Goal: Task Accomplishment & Management: Manage account settings

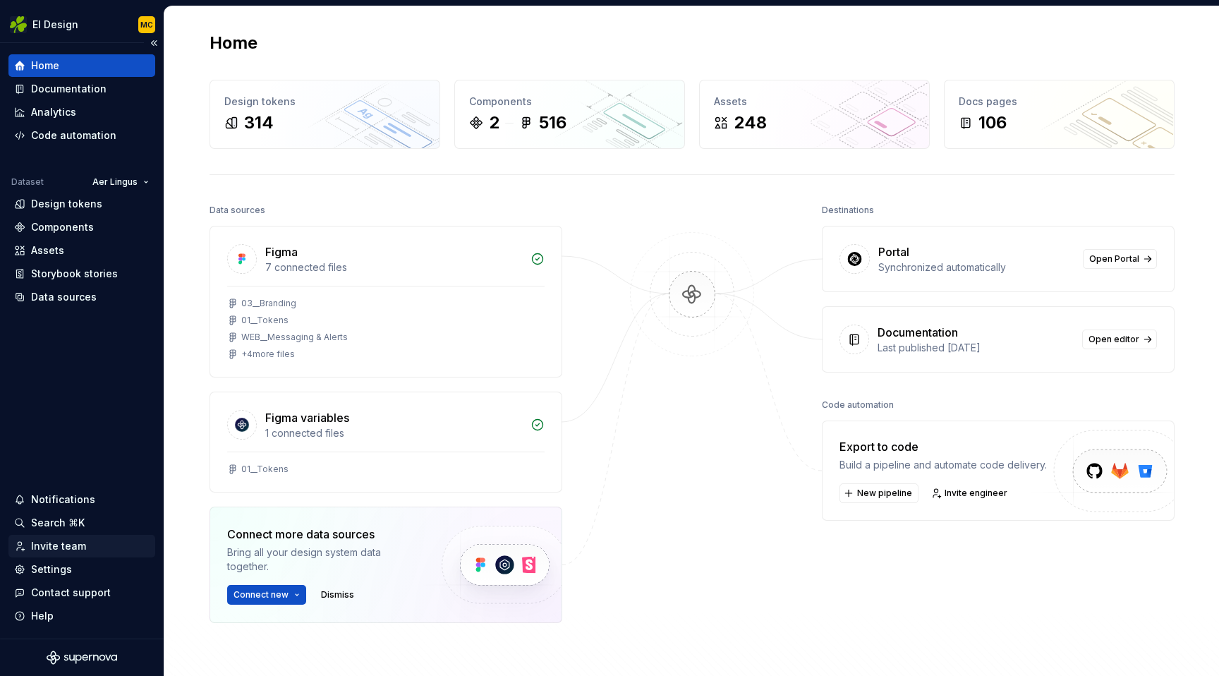
click at [54, 540] on div "Invite team" at bounding box center [58, 546] width 55 height 14
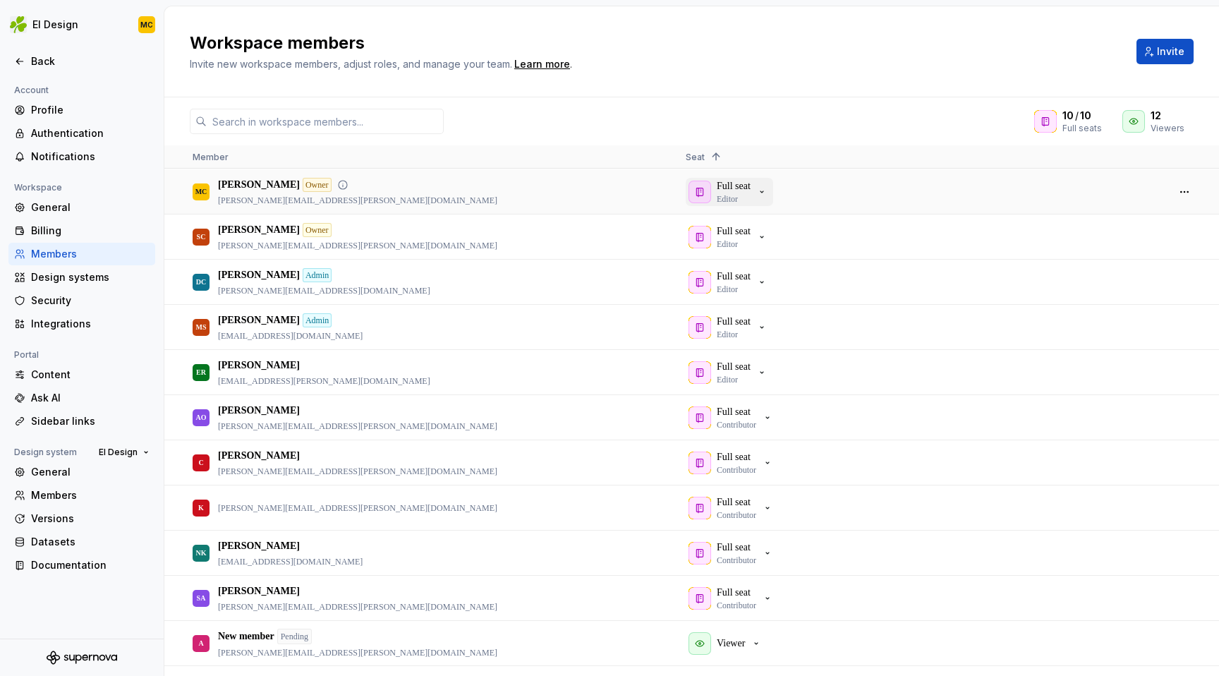
click at [768, 192] on icon "button" at bounding box center [761, 191] width 11 height 11
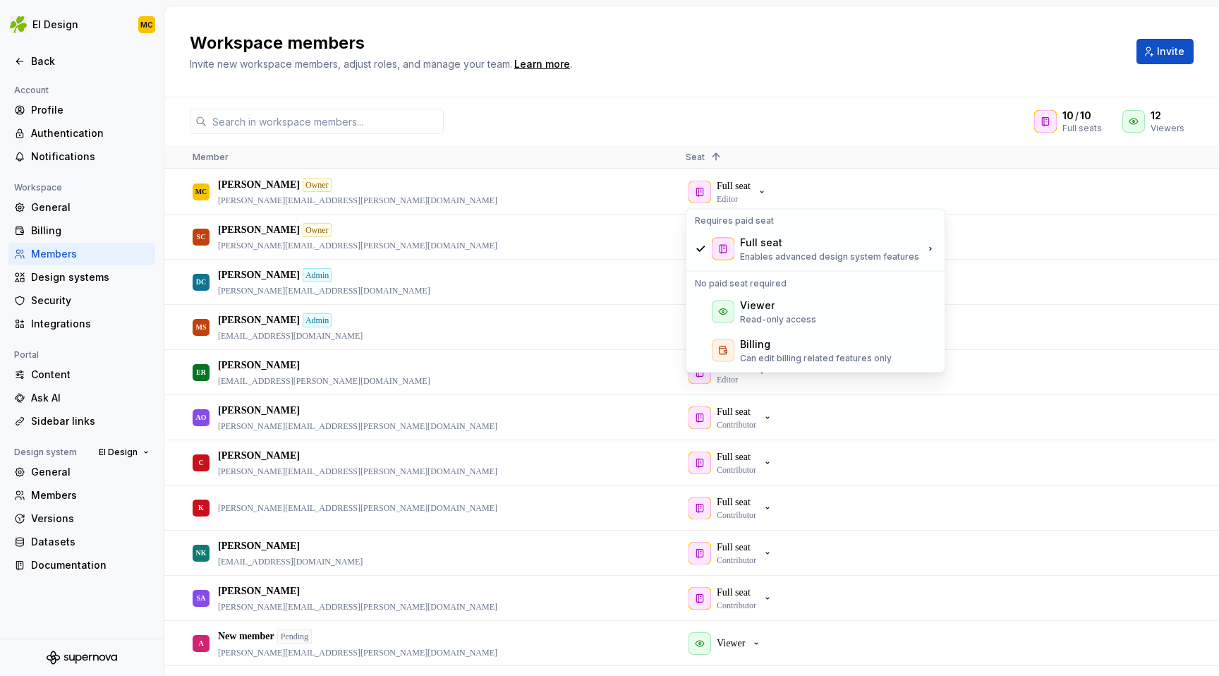
click at [823, 76] on div "Workspace members Invite new workspace members, adjust roles, and manage your t…" at bounding box center [691, 51] width 1055 height 91
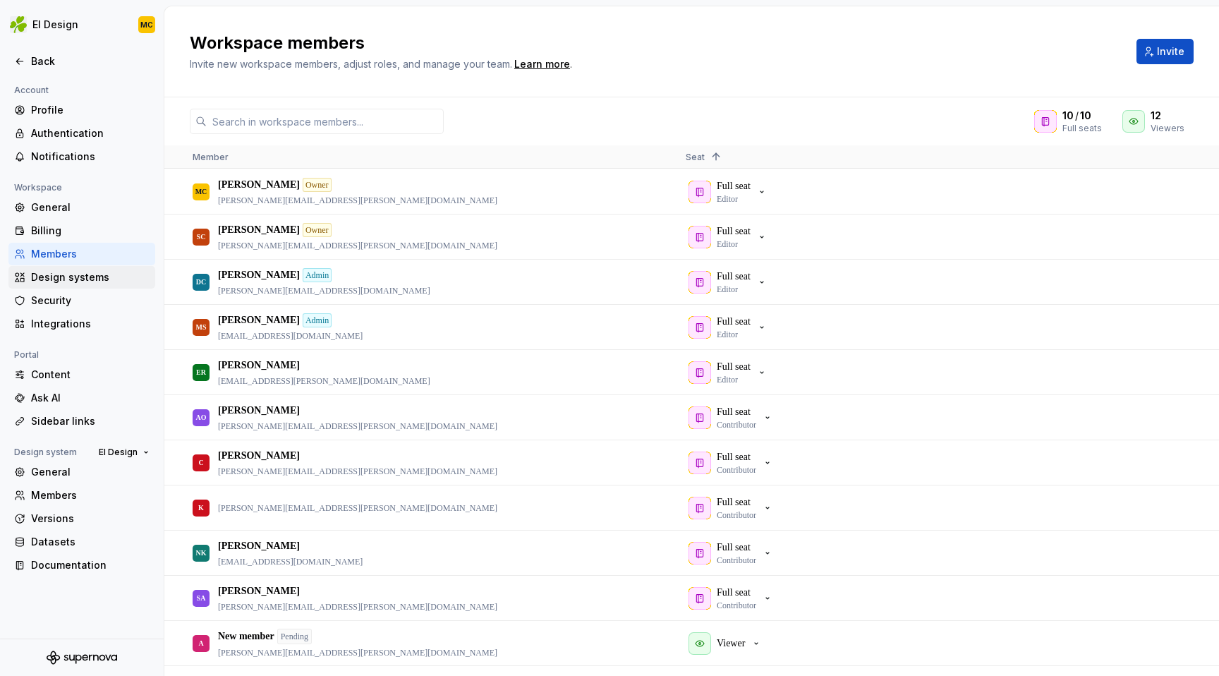
click at [88, 277] on div "Design systems" at bounding box center [90, 277] width 119 height 14
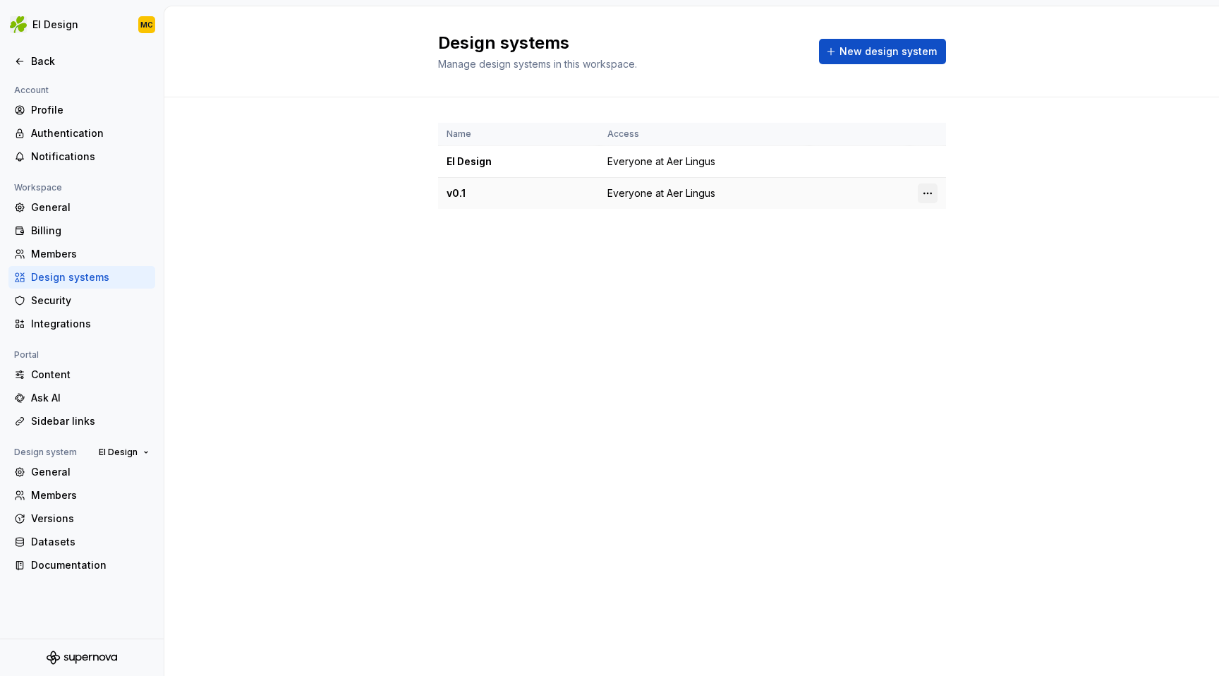
click at [933, 191] on html "EI Design MC Back Account Profile Authentication Notifications Workspace Genera…" at bounding box center [609, 338] width 1219 height 676
click at [959, 222] on div "View members" at bounding box center [1011, 221] width 134 height 14
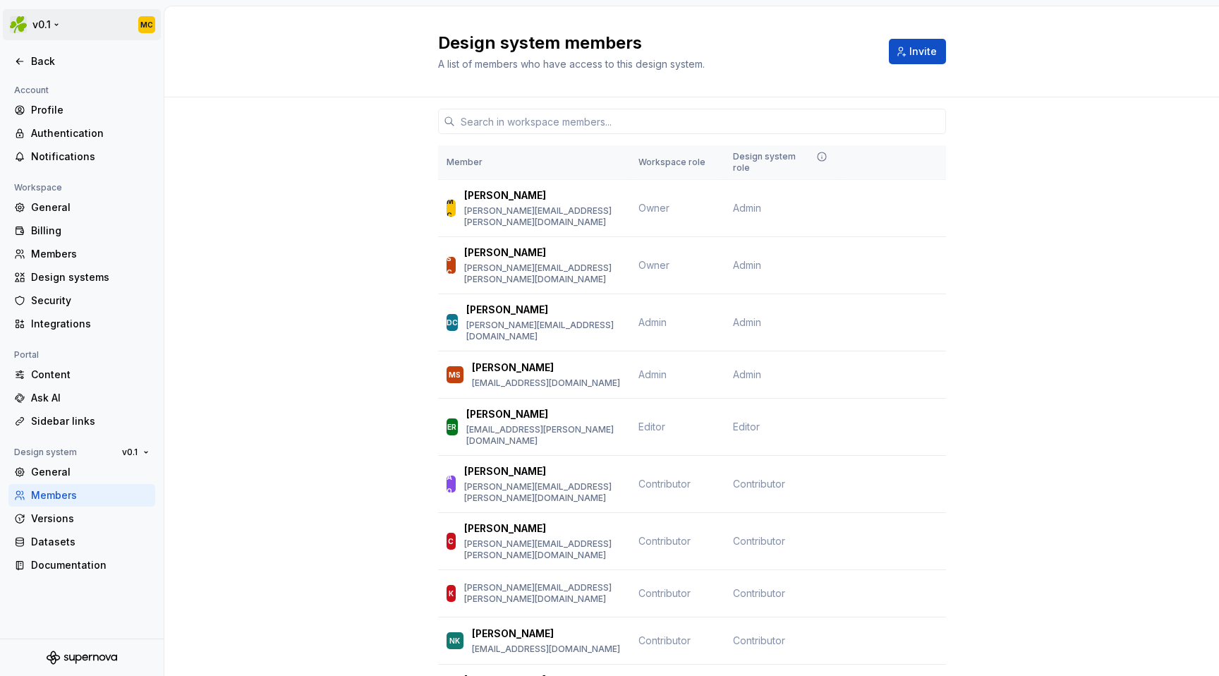
click at [54, 25] on html "v0.1 MC Back Account Profile Authentication Notifications Workspace General Bil…" at bounding box center [609, 338] width 1219 height 676
click at [258, 205] on html "v0.1 MC Back Account Profile Authentication Notifications Workspace General Bil…" at bounding box center [609, 338] width 1219 height 676
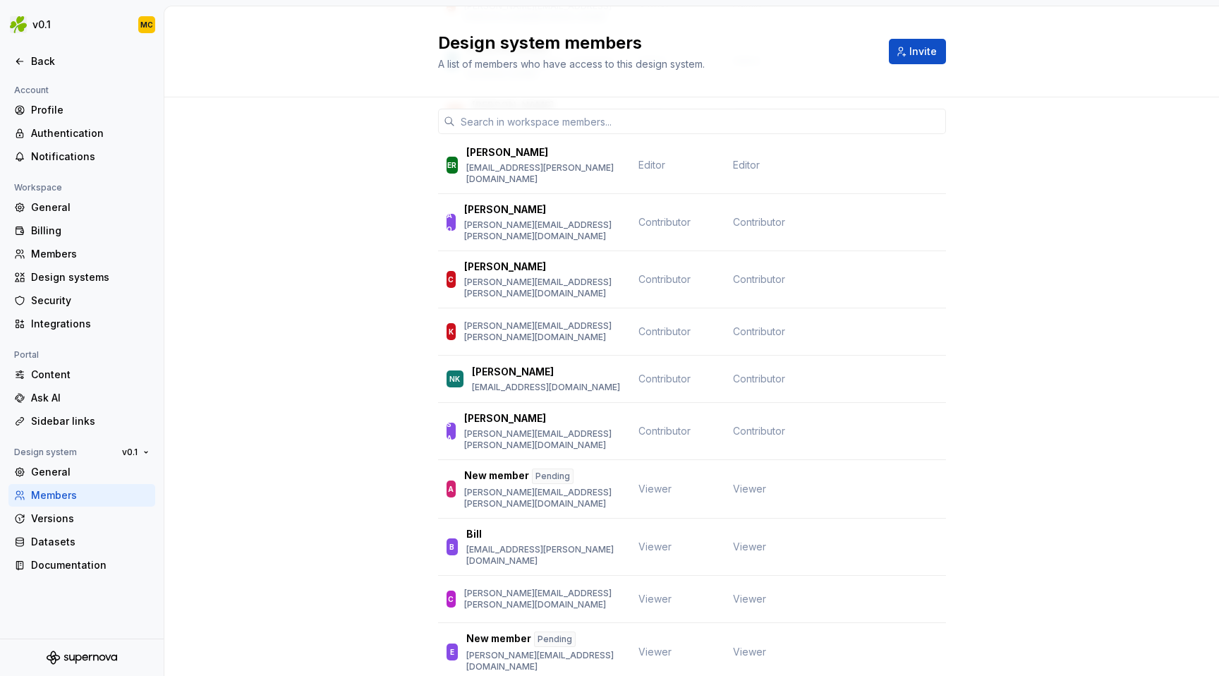
scroll to position [257, 0]
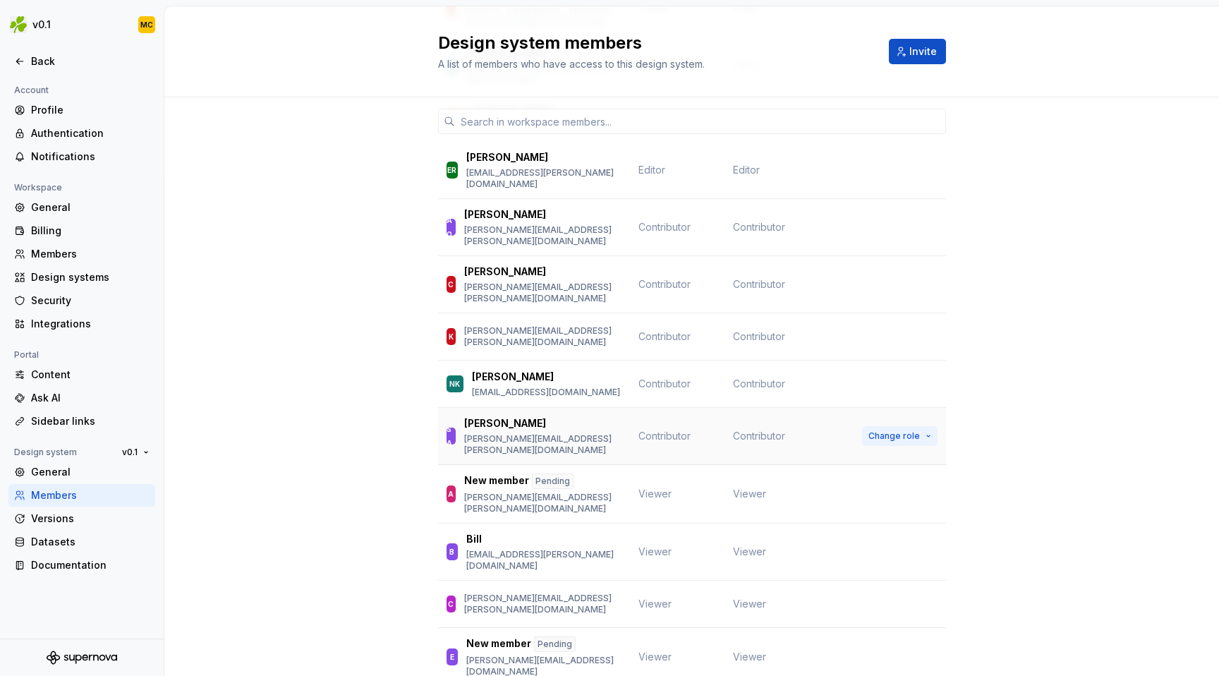
click at [931, 426] on button "Change role" at bounding box center [900, 436] width 76 height 20
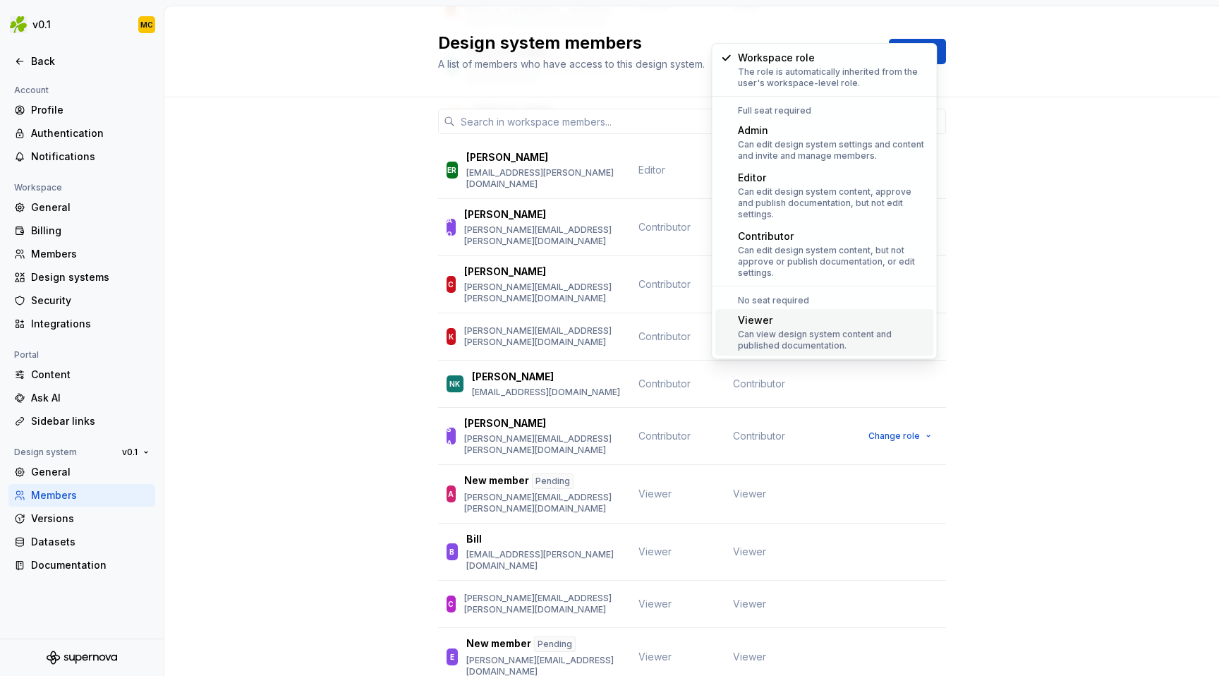
click at [909, 332] on div "Can view design system content and published documentation." at bounding box center [833, 340] width 191 height 23
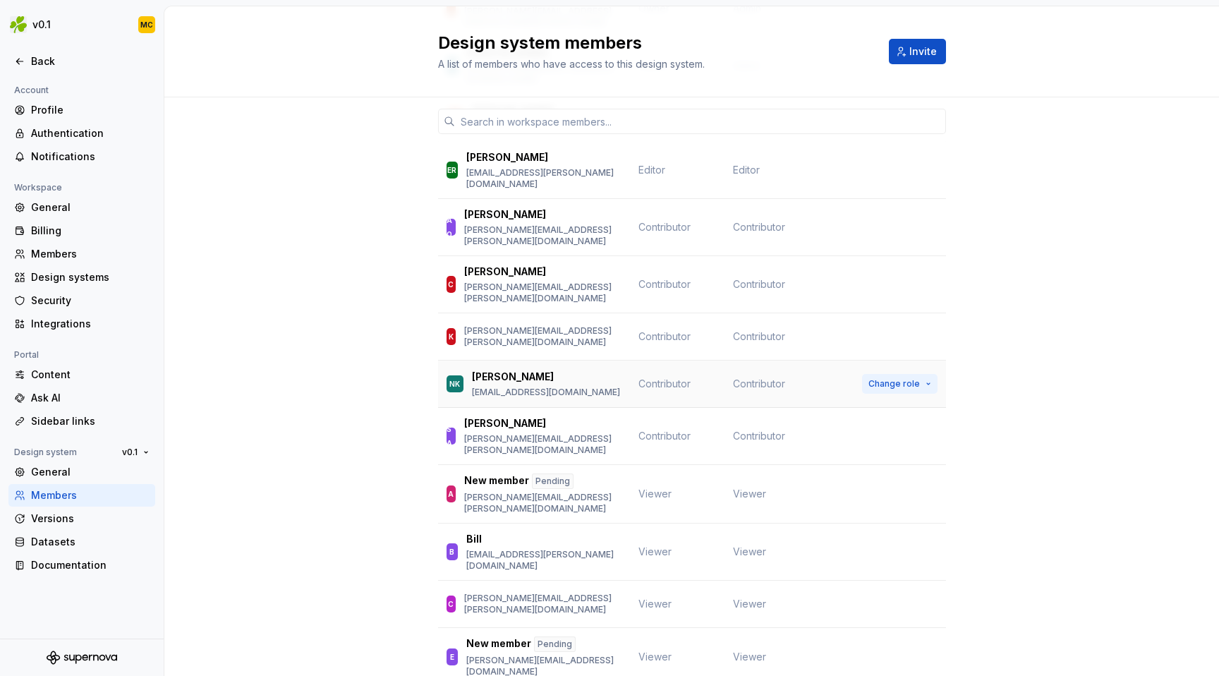
click at [931, 374] on button "Change role" at bounding box center [900, 384] width 76 height 20
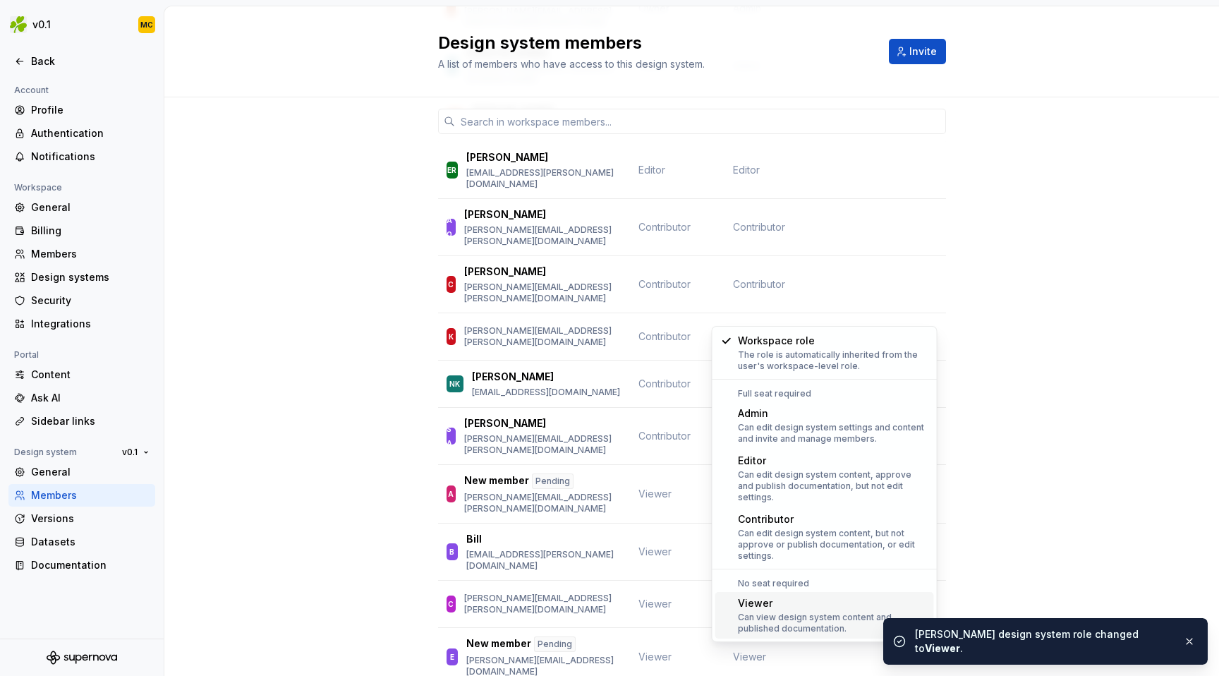
click at [797, 596] on div "Viewer" at bounding box center [833, 603] width 191 height 14
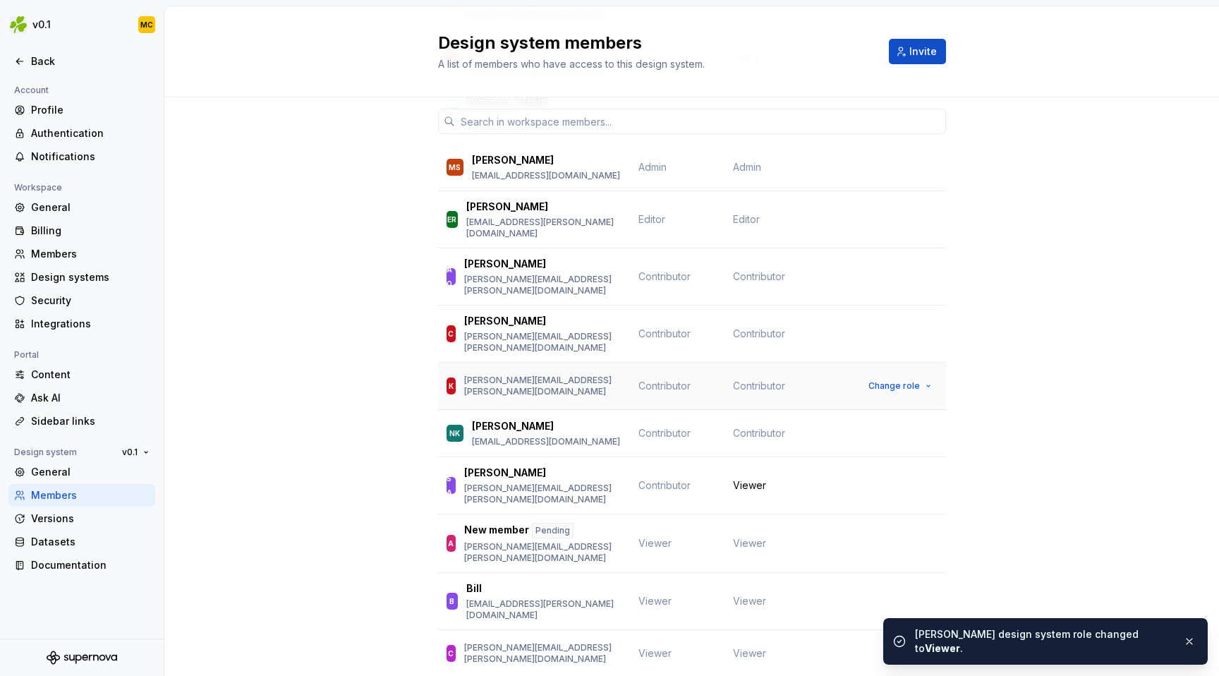
scroll to position [195, 0]
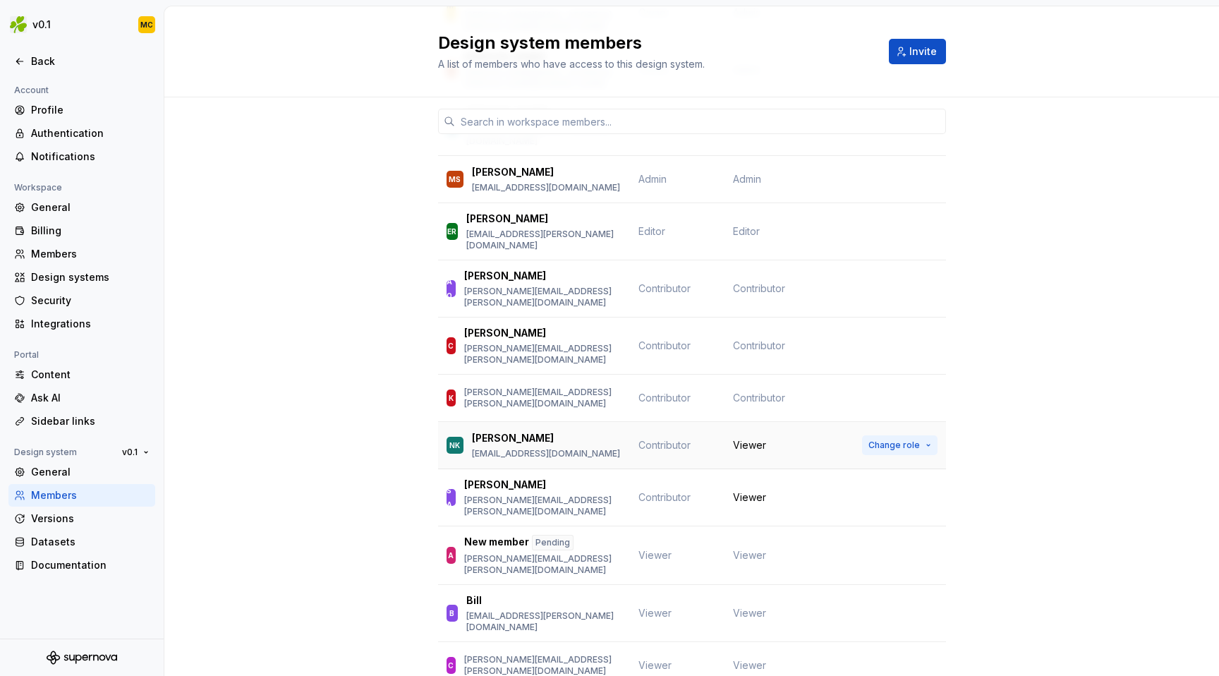
click at [921, 435] on button "Change role" at bounding box center [900, 445] width 76 height 20
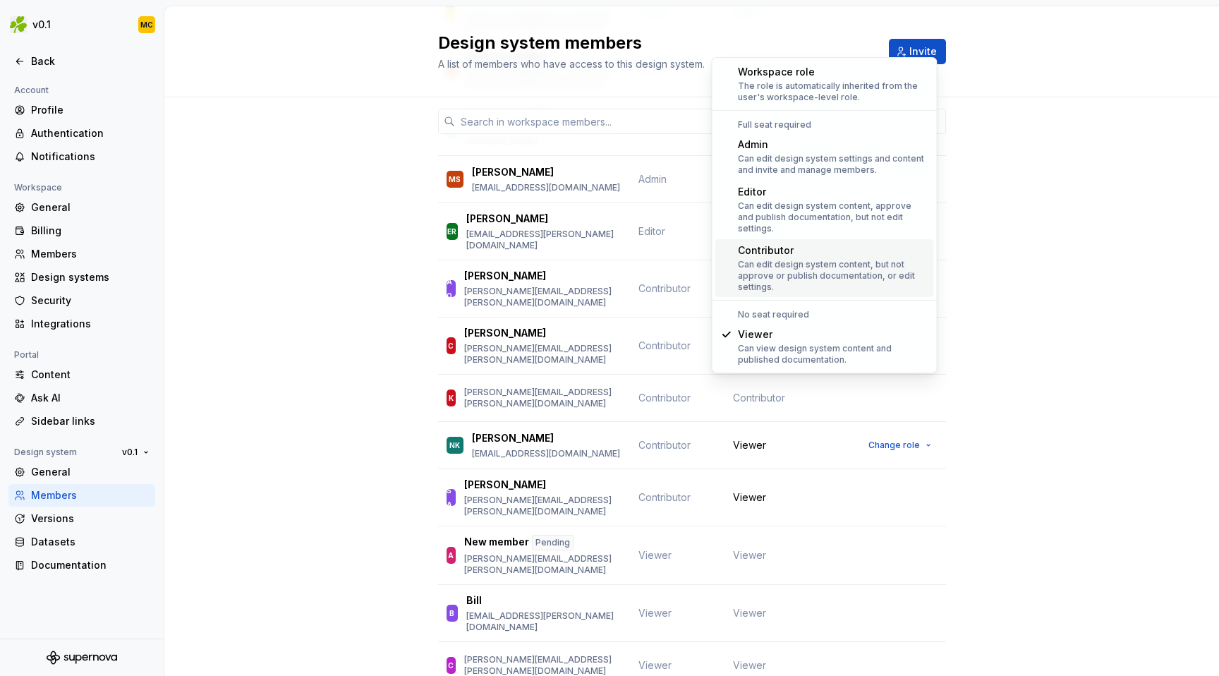
click at [902, 265] on div "Can edit design system content, but not approve or publish documentation, or ed…" at bounding box center [833, 276] width 191 height 34
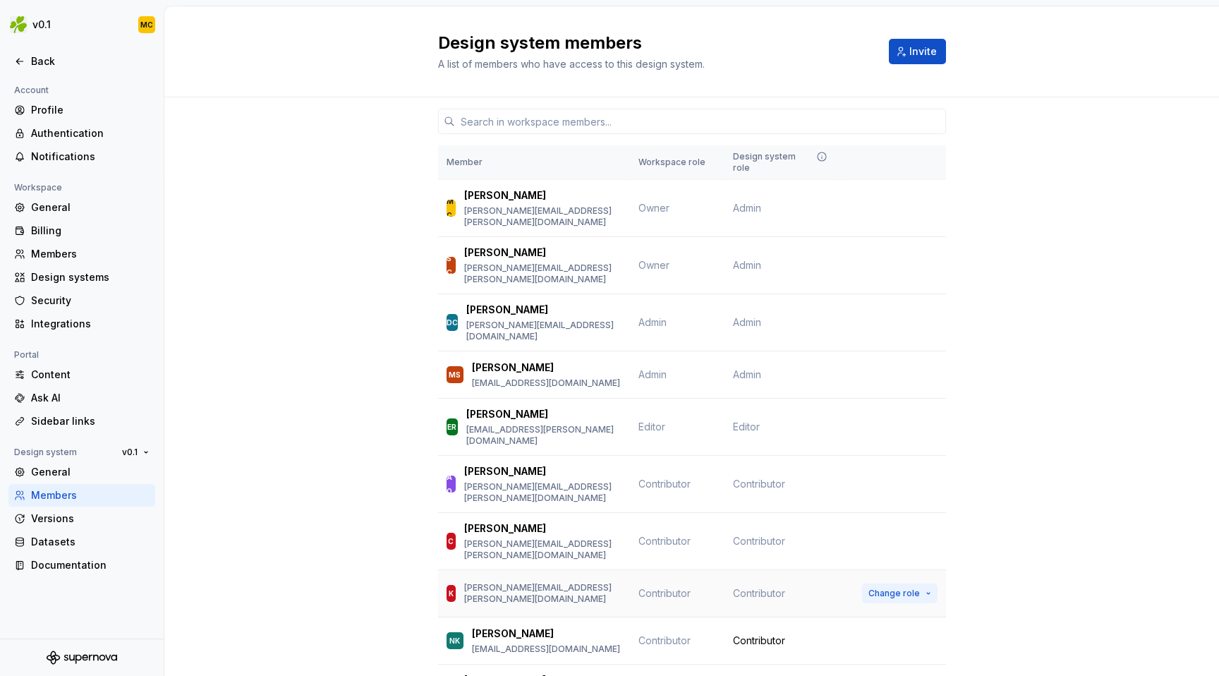
scroll to position [15, 0]
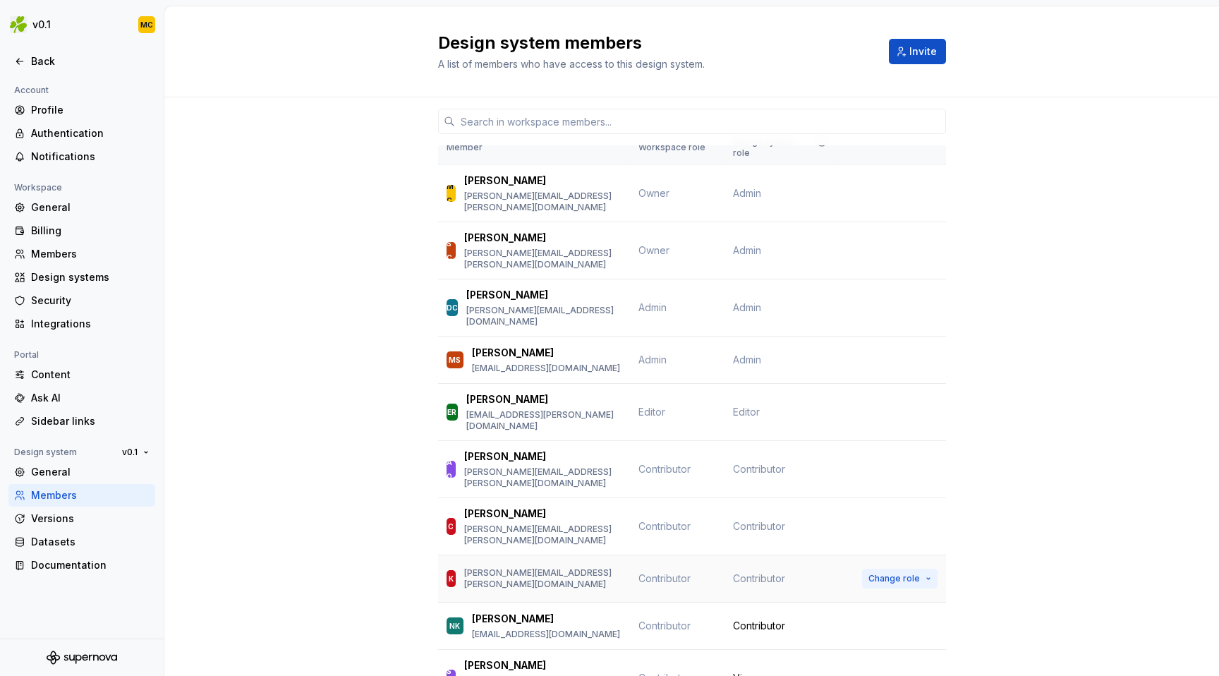
click at [919, 573] on span "Change role" at bounding box center [895, 578] width 52 height 11
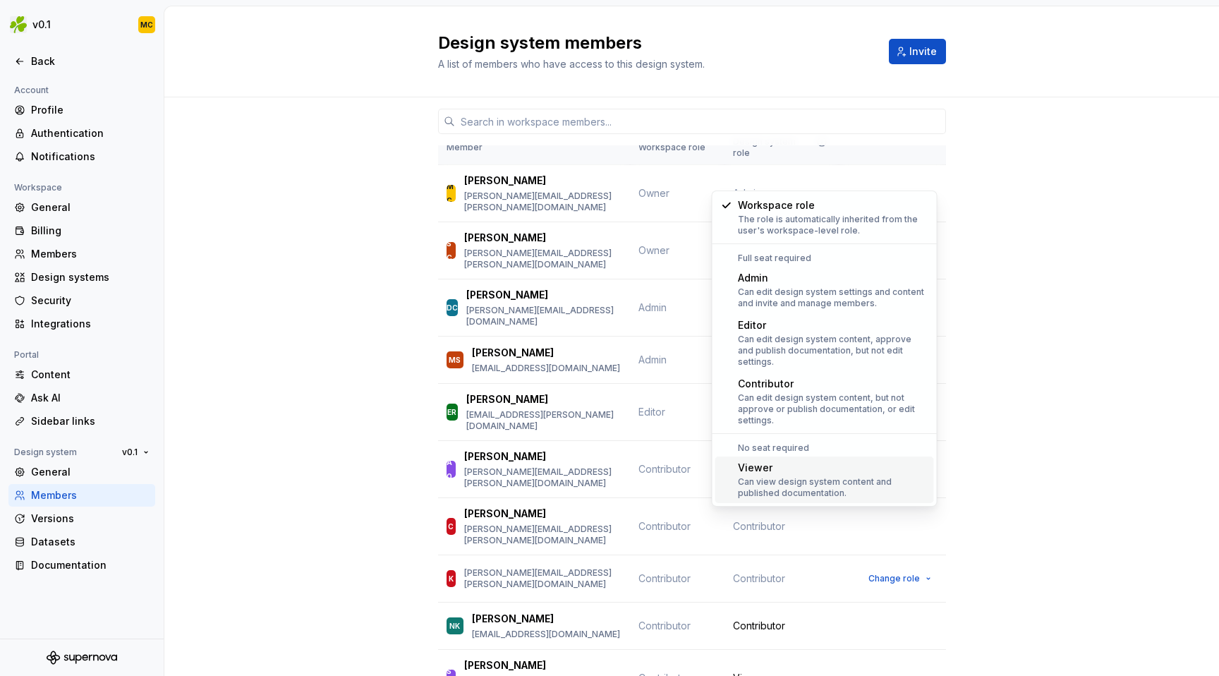
click at [862, 476] on div "Can view design system content and published documentation." at bounding box center [833, 487] width 191 height 23
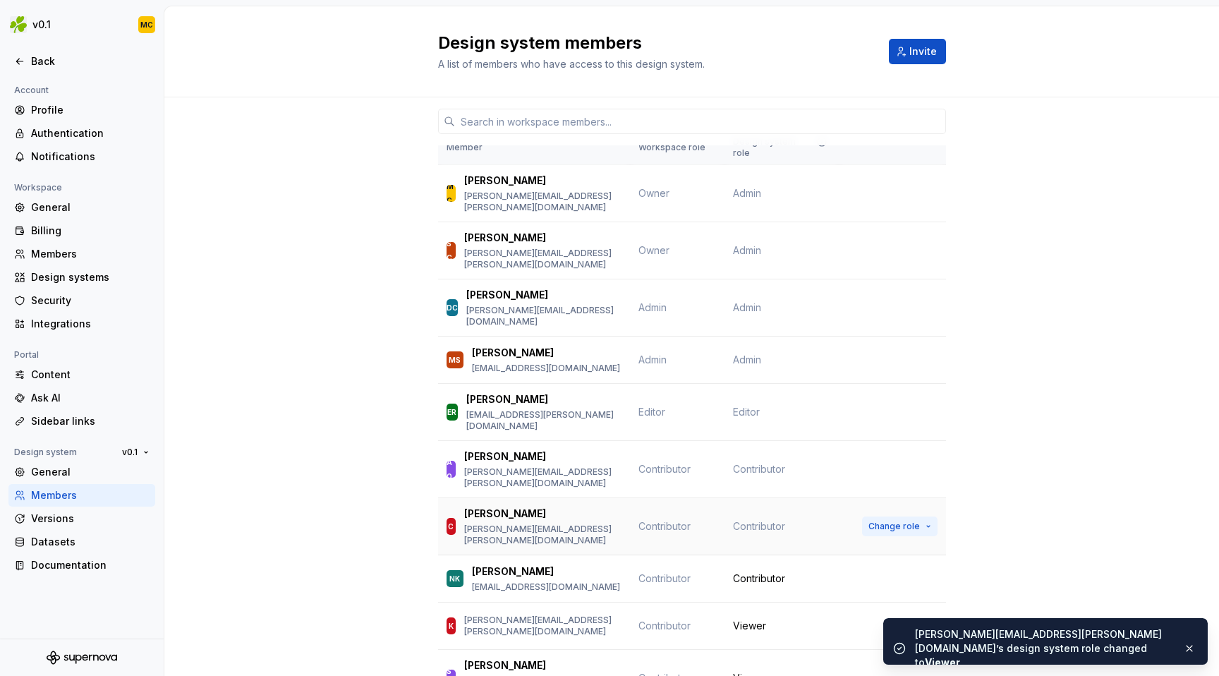
click at [924, 517] on button "Change role" at bounding box center [900, 527] width 76 height 20
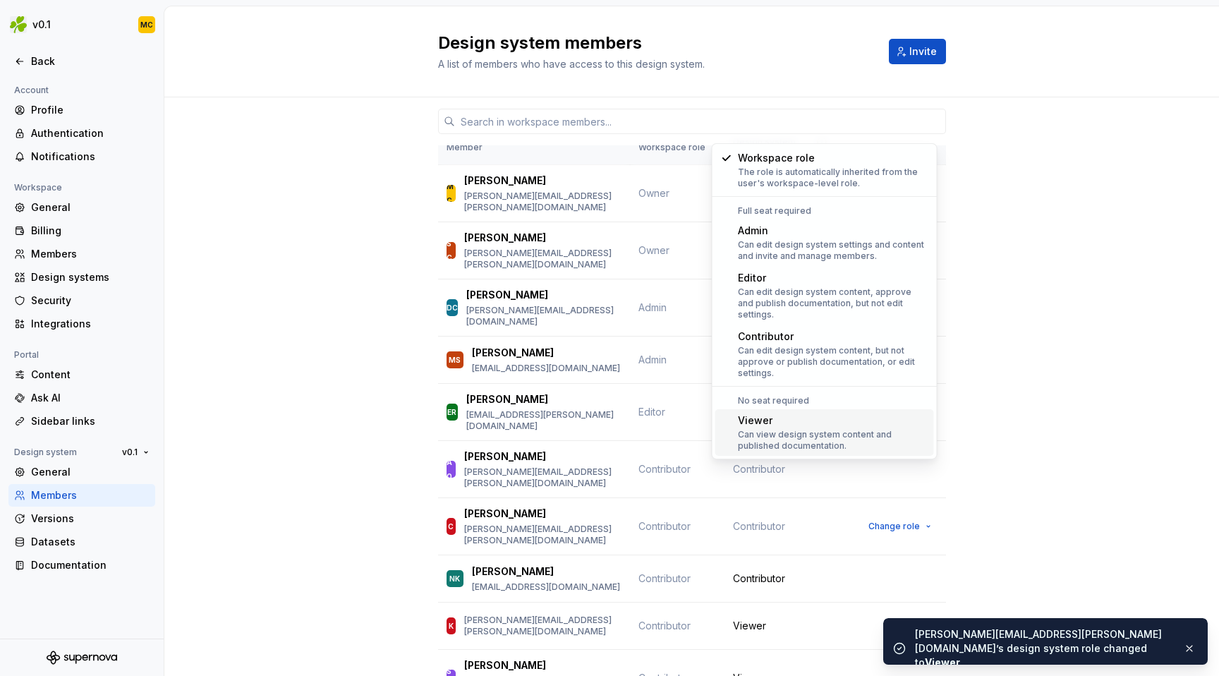
click at [889, 429] on div "Can view design system content and published documentation." at bounding box center [833, 440] width 191 height 23
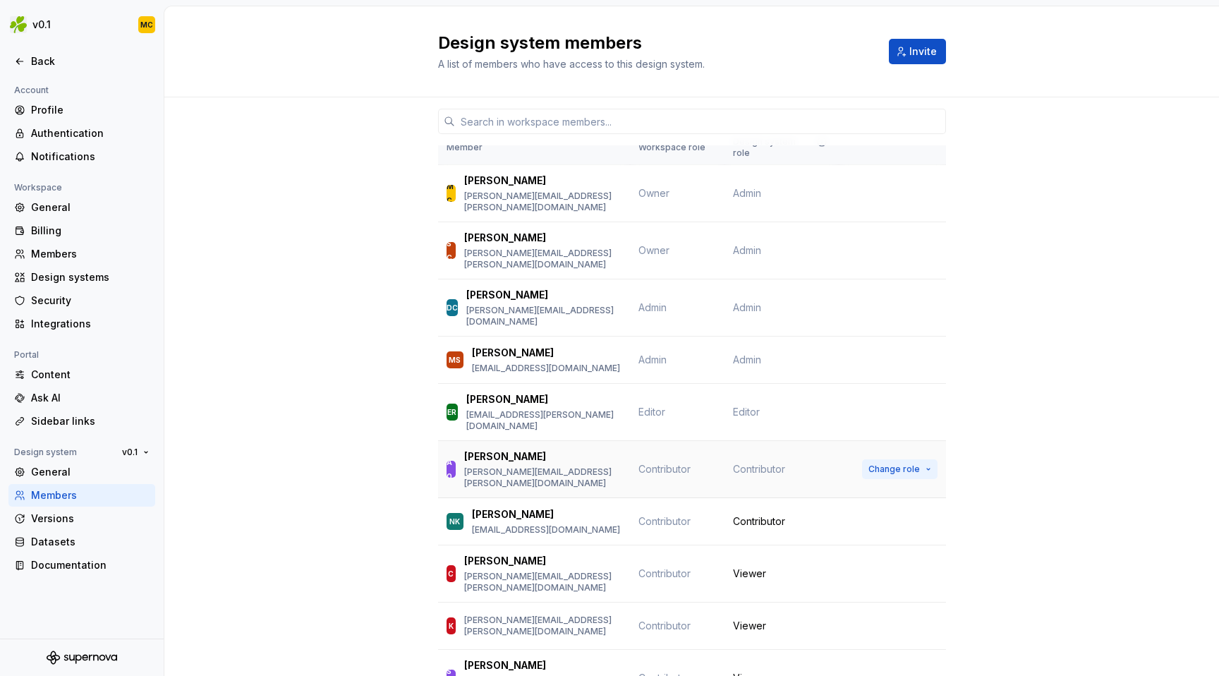
click at [906, 464] on span "Change role" at bounding box center [895, 469] width 52 height 11
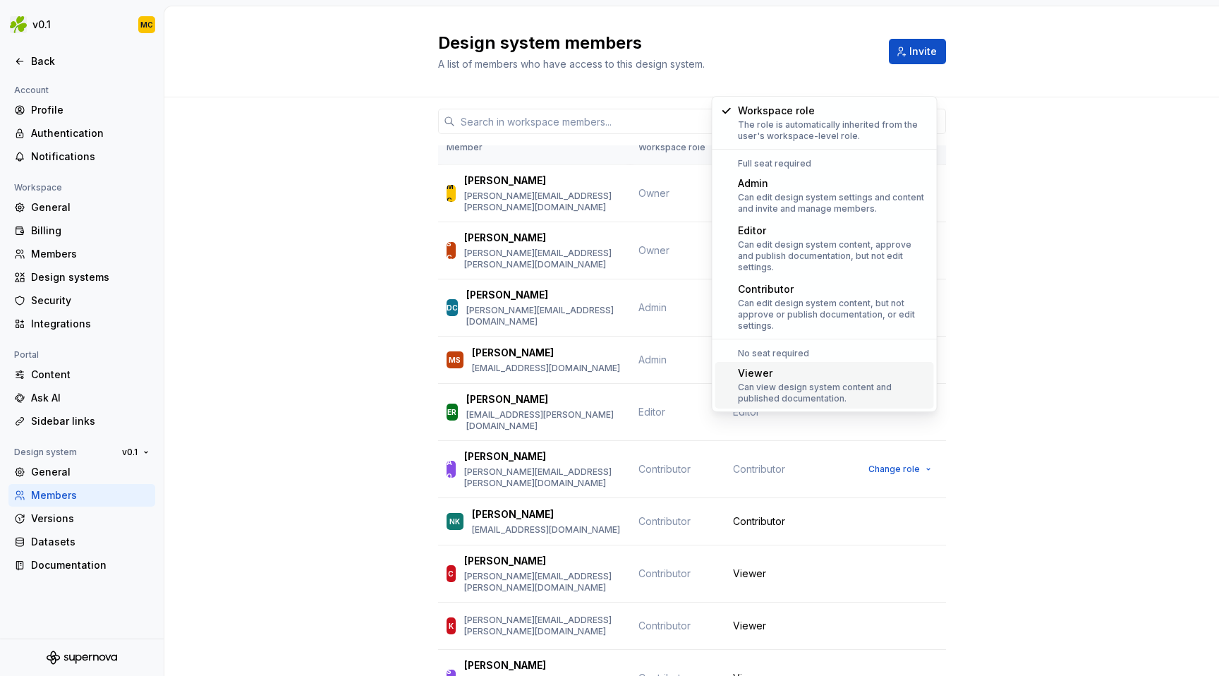
click at [886, 382] on div "Can view design system content and published documentation." at bounding box center [833, 393] width 191 height 23
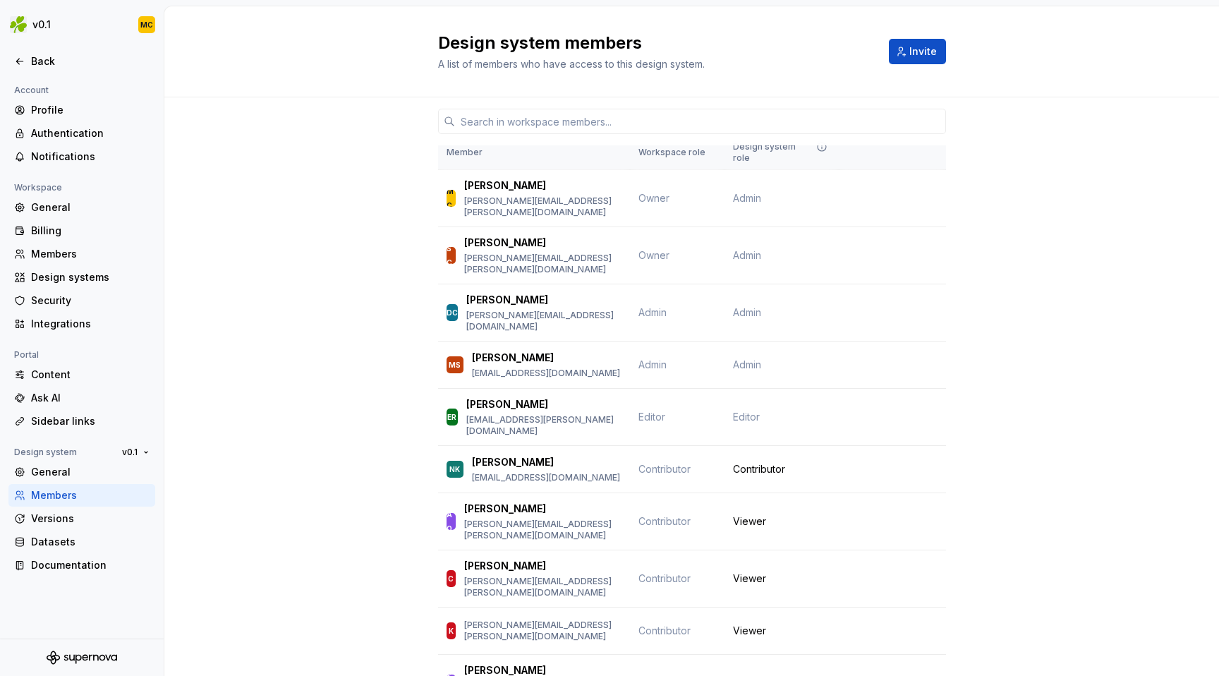
scroll to position [0, 0]
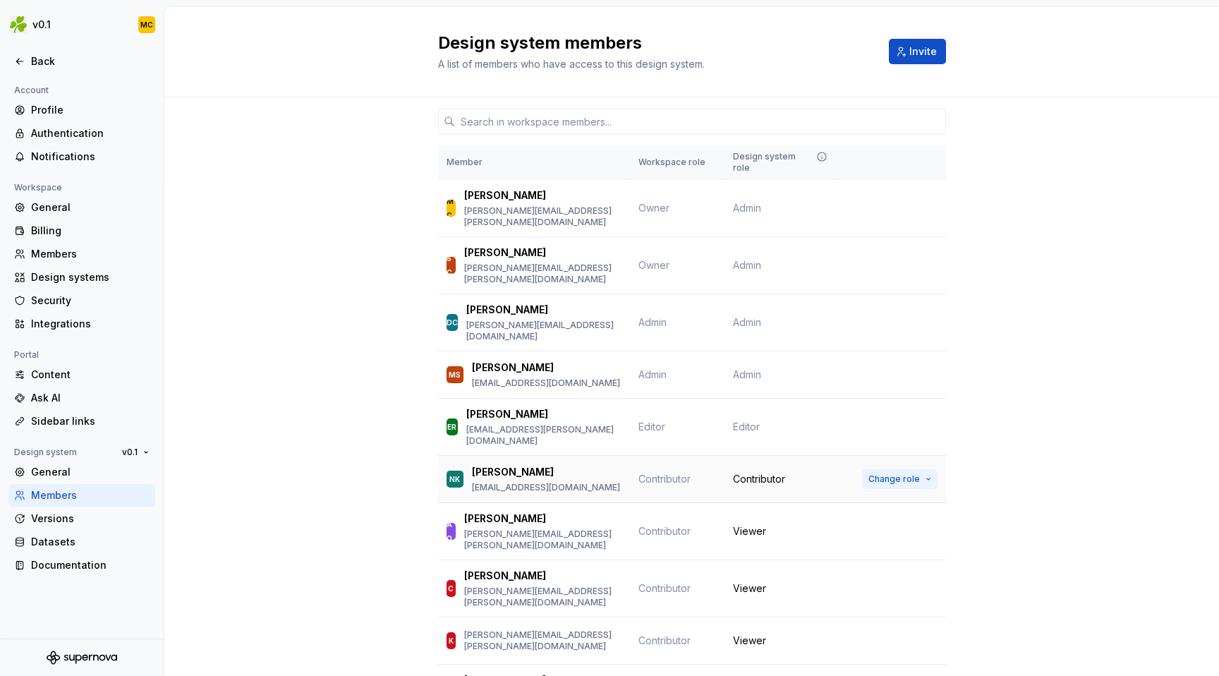
click at [919, 469] on button "Change role" at bounding box center [900, 479] width 76 height 20
click at [41, 23] on html "v0.1 MC Back Account Profile Authentication Notifications Workspace General Bil…" at bounding box center [609, 338] width 1219 height 676
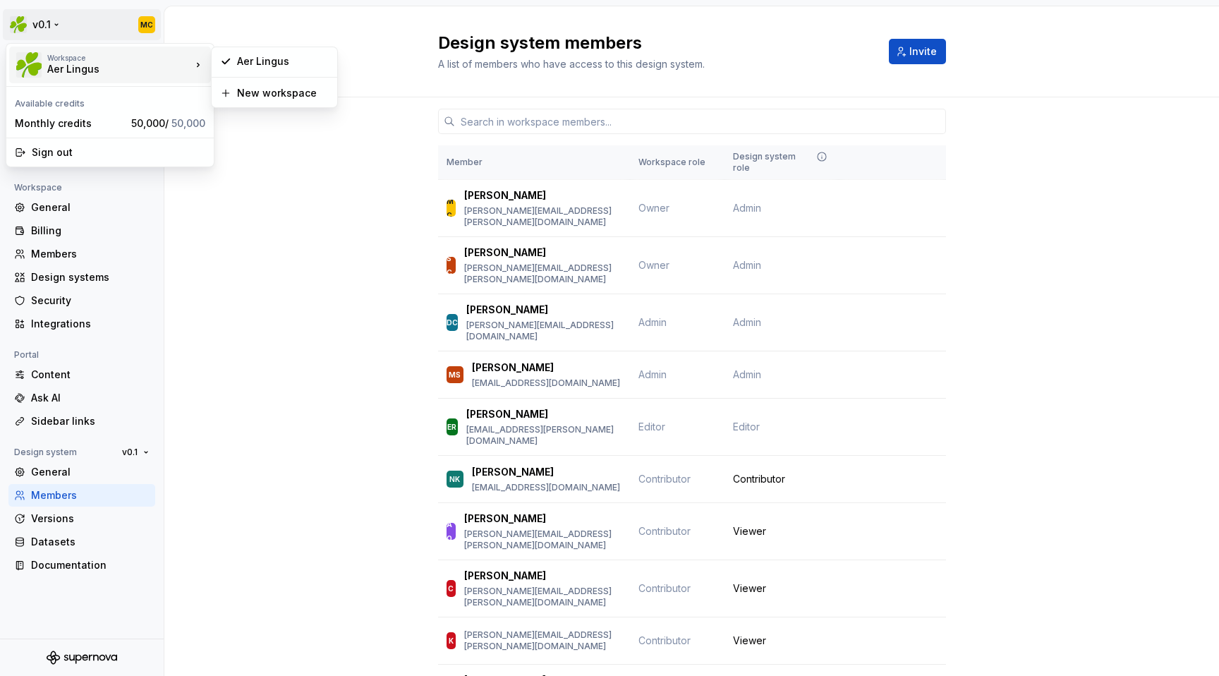
click at [79, 68] on div "Aer Lingus" at bounding box center [107, 69] width 120 height 14
click at [215, 25] on html "v0.1 MC Back Account Profile Authentication Notifications Workspace General Bil…" at bounding box center [609, 338] width 1219 height 676
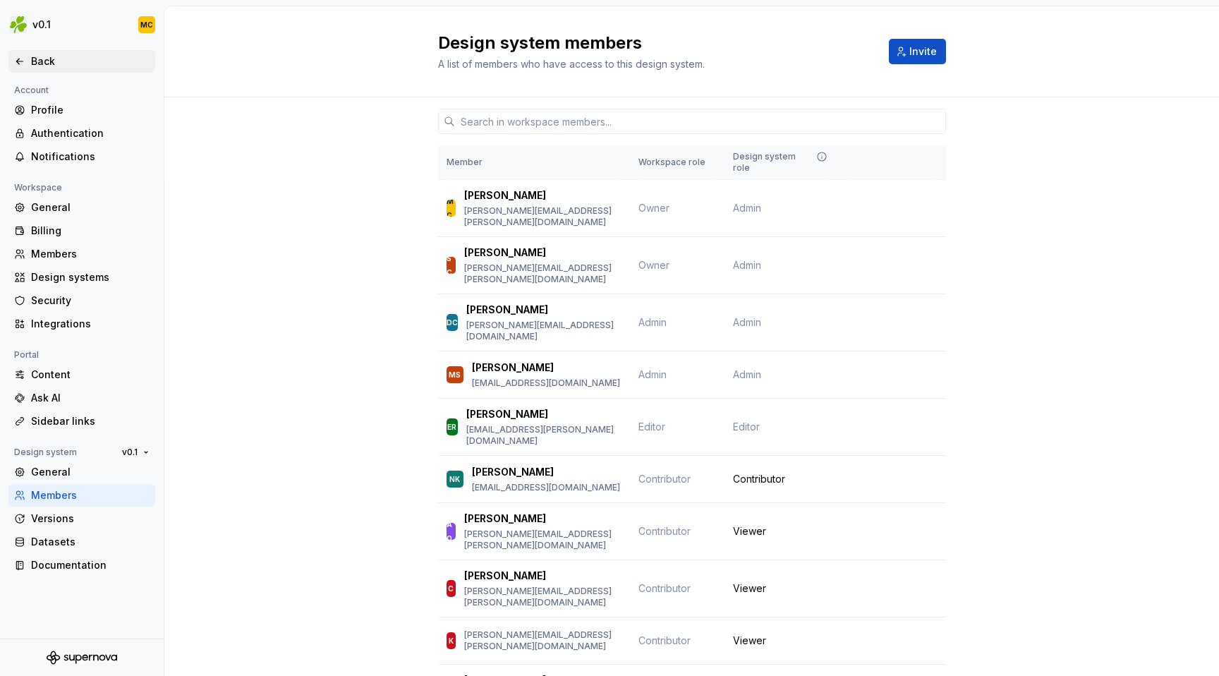
click at [46, 54] on div "Back" at bounding box center [81, 61] width 147 height 23
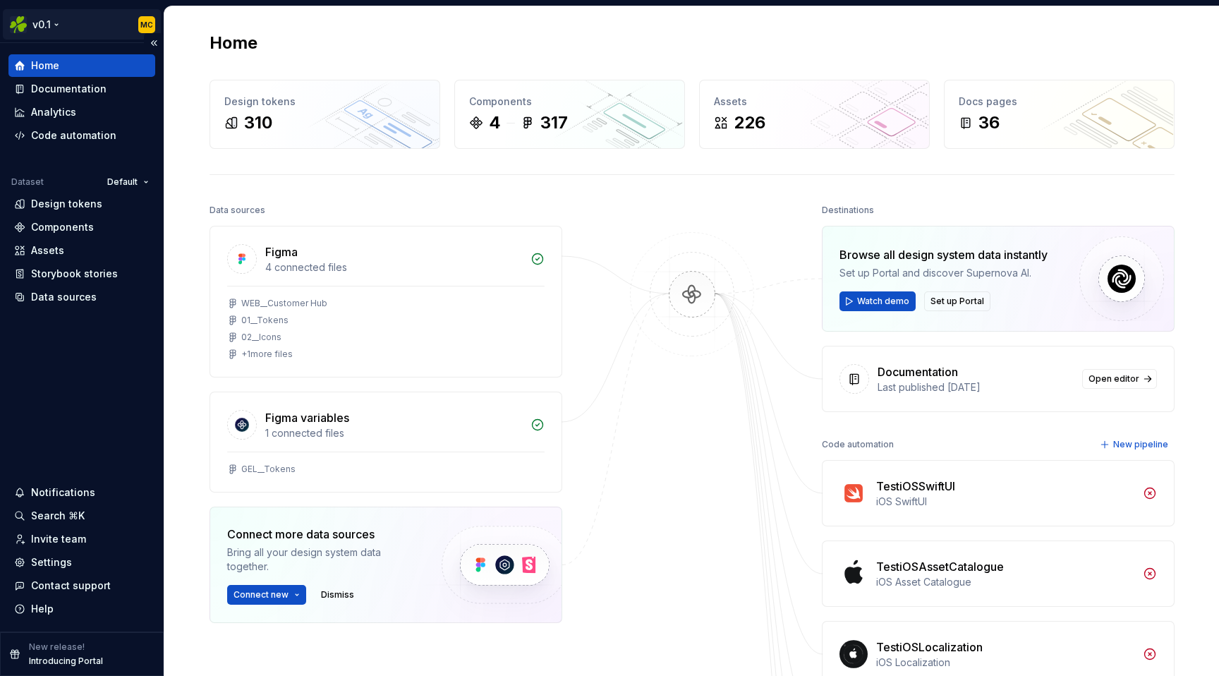
click at [44, 21] on html "v0.1 MC Home Documentation Analytics Code automation Dataset Default Design tok…" at bounding box center [609, 338] width 1219 height 676
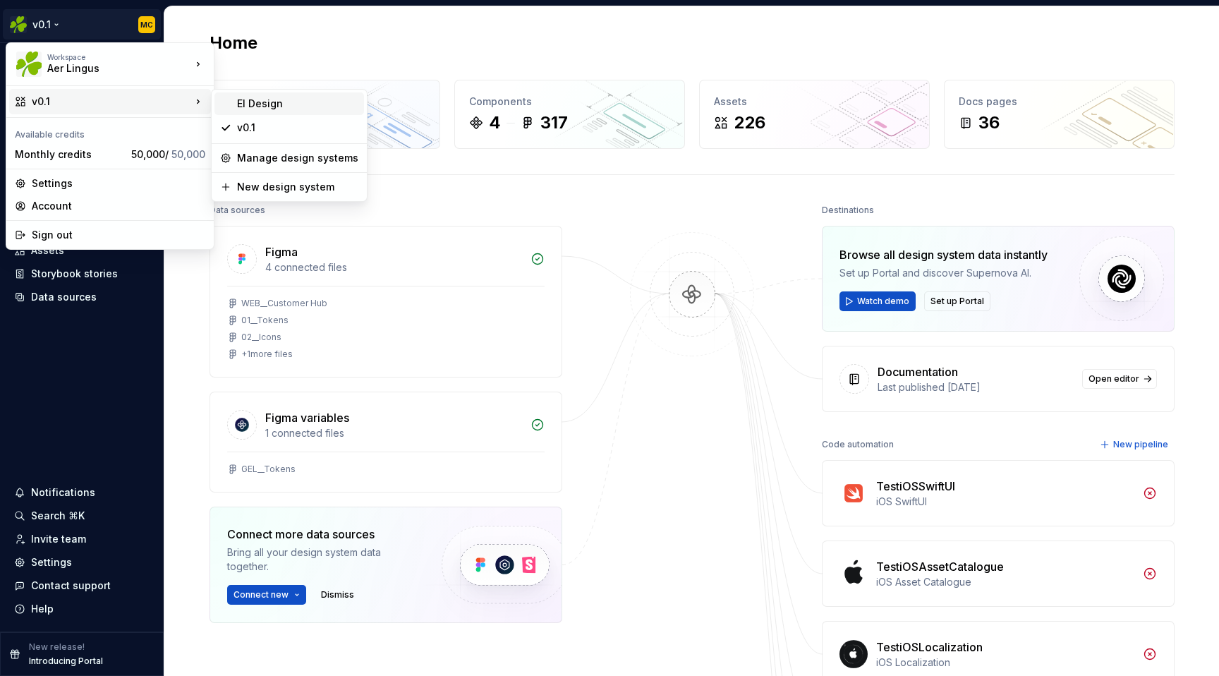
click at [268, 102] on div "EI Design" at bounding box center [297, 104] width 121 height 14
